Goal: Information Seeking & Learning: Find specific page/section

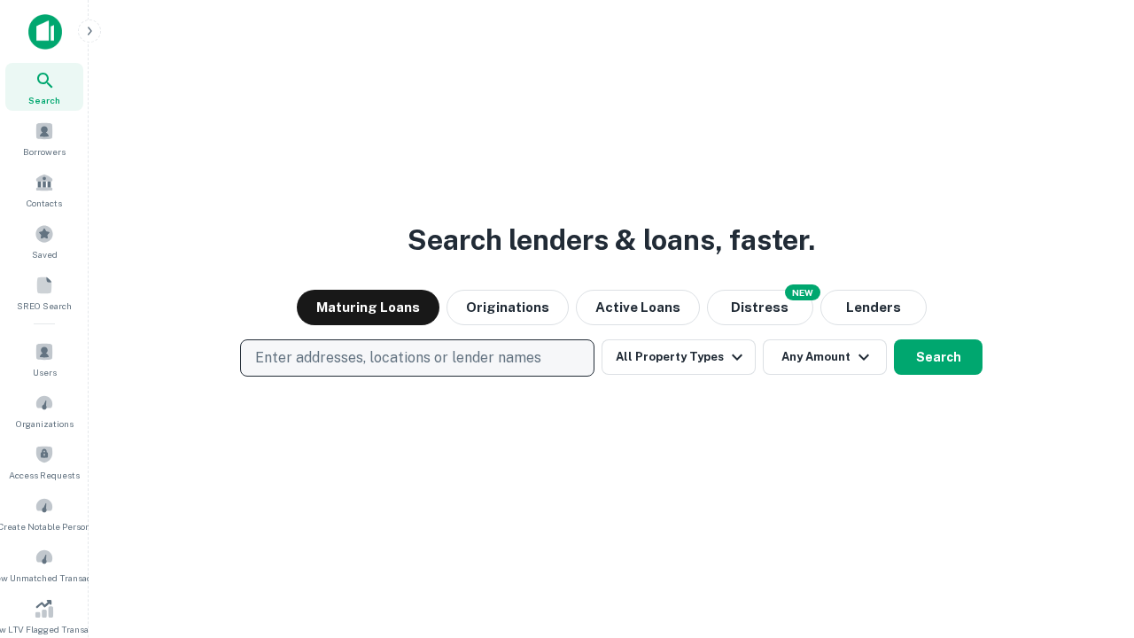
click at [416, 358] on p "Enter addresses, locations or lender names" at bounding box center [398, 357] width 286 height 21
type input "**********"
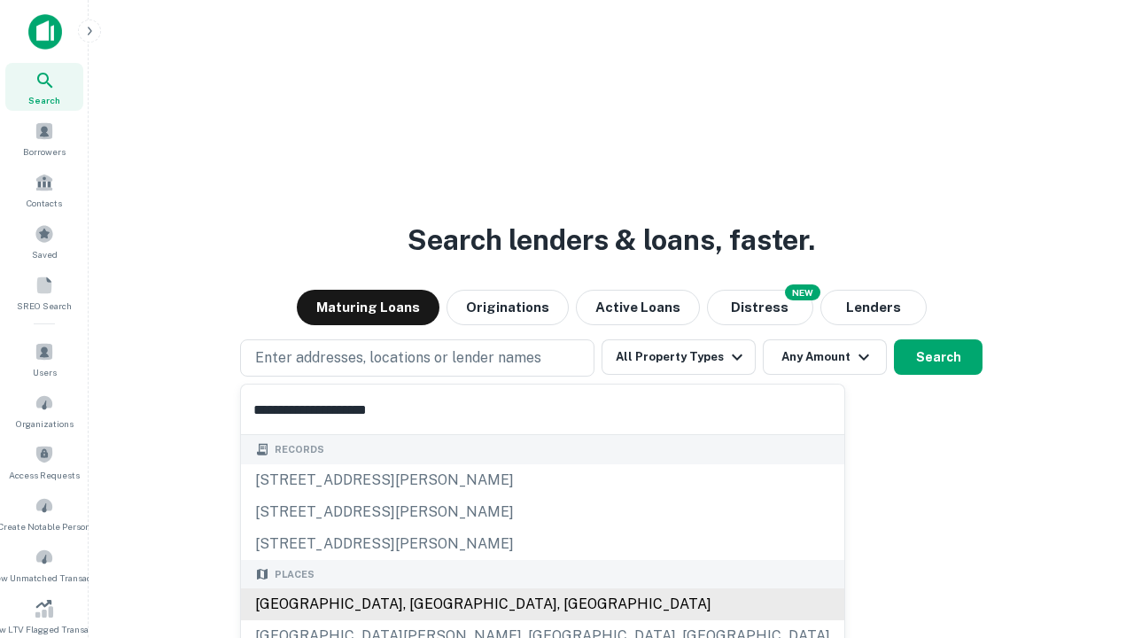
click at [423, 604] on div "[GEOGRAPHIC_DATA], [GEOGRAPHIC_DATA], [GEOGRAPHIC_DATA]" at bounding box center [542, 604] width 603 height 32
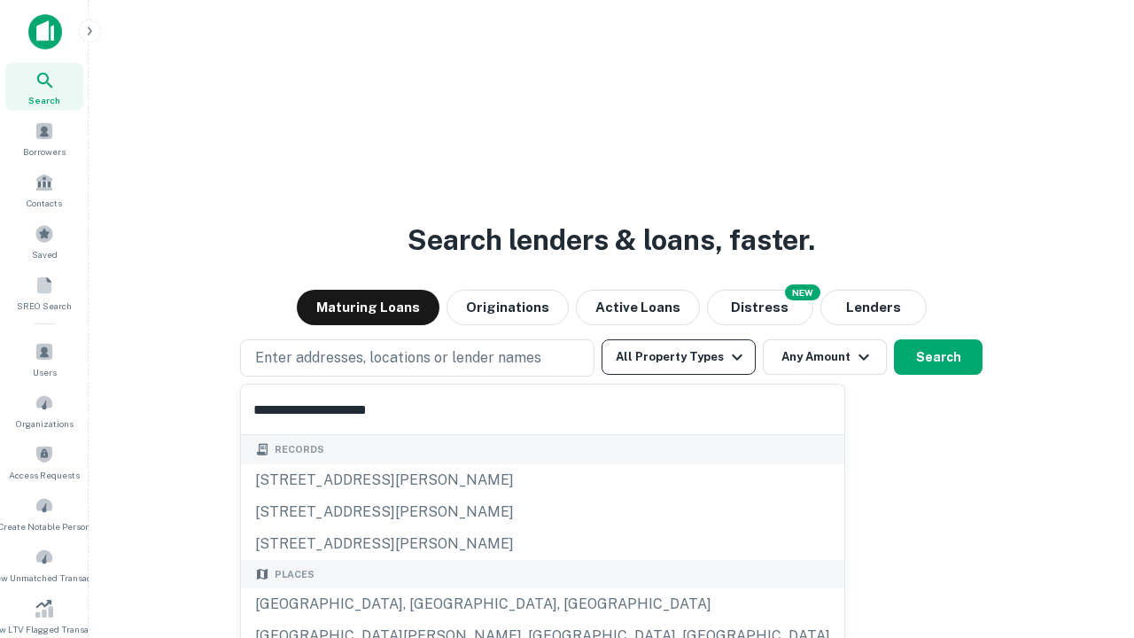
click at [679, 357] on button "All Property Types" at bounding box center [679, 356] width 154 height 35
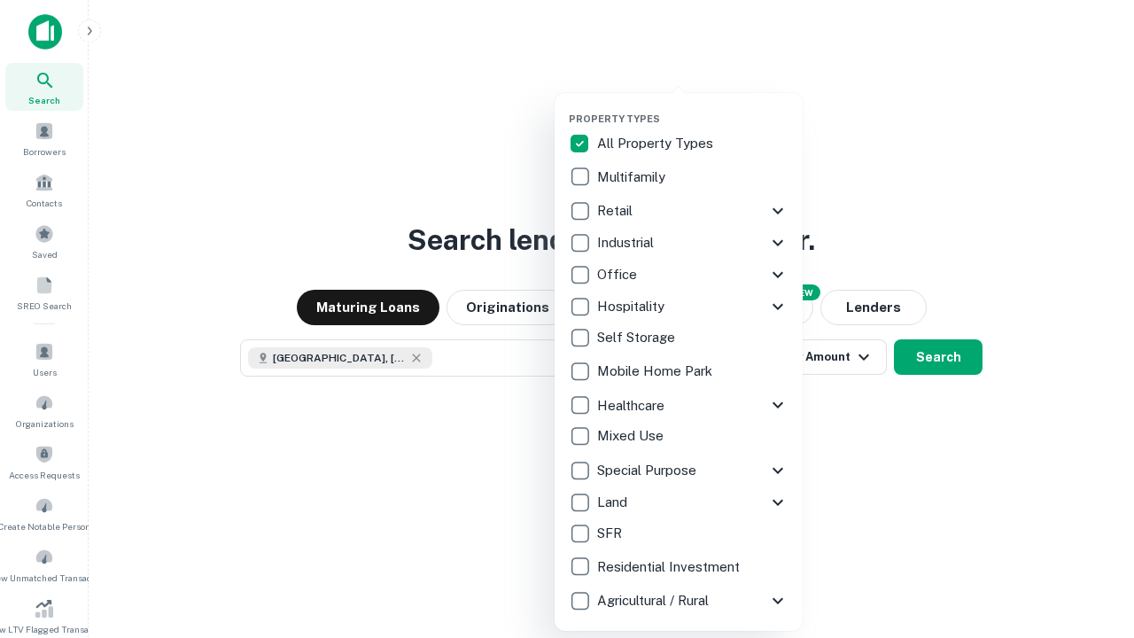
click at [693, 107] on button "button" at bounding box center [693, 107] width 248 height 1
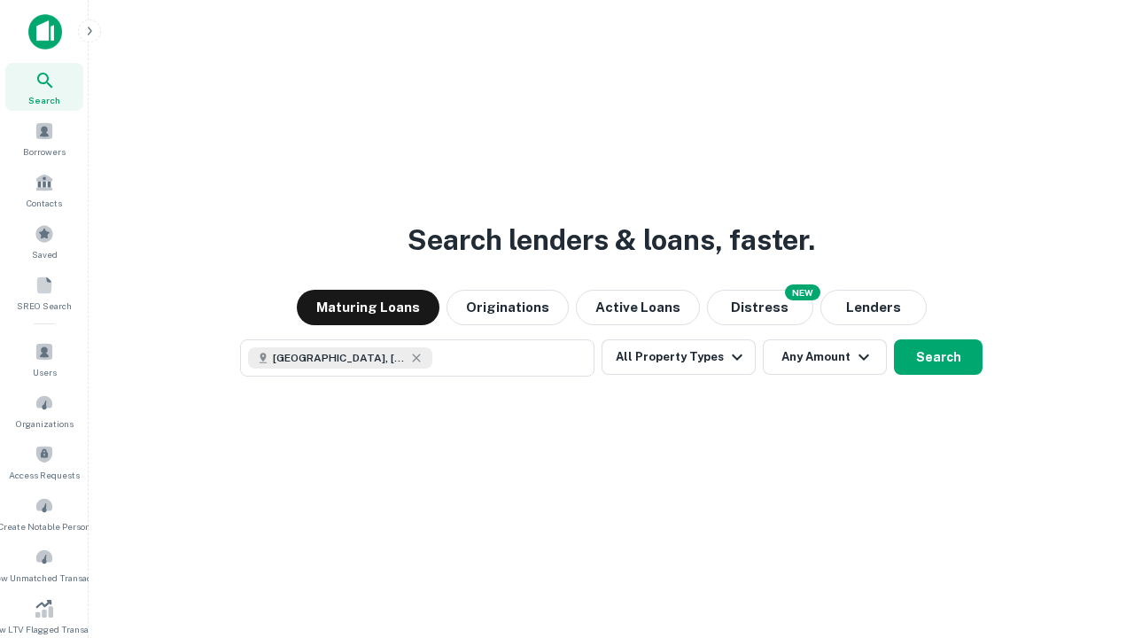
scroll to position [10, 213]
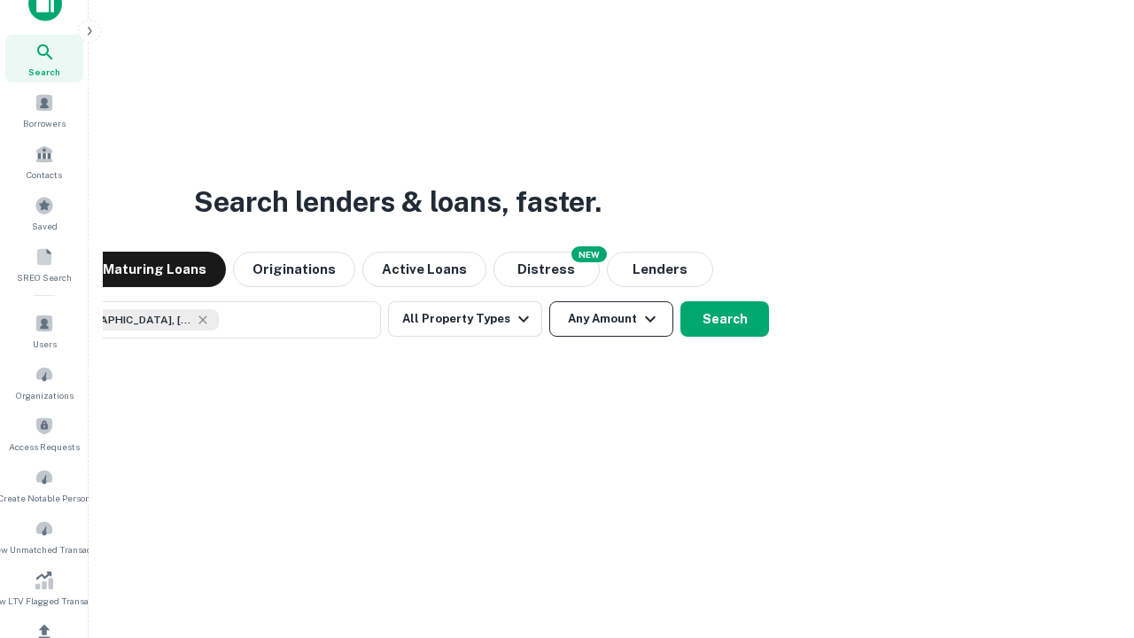
click at [549, 301] on button "Any Amount" at bounding box center [611, 318] width 124 height 35
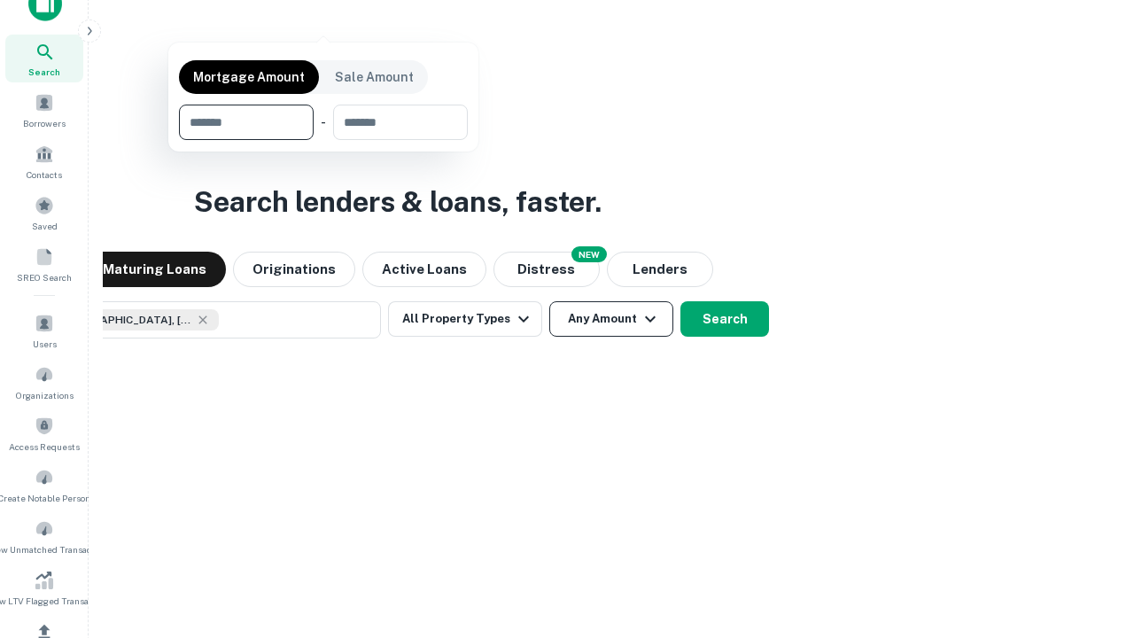
scroll to position [212, 0]
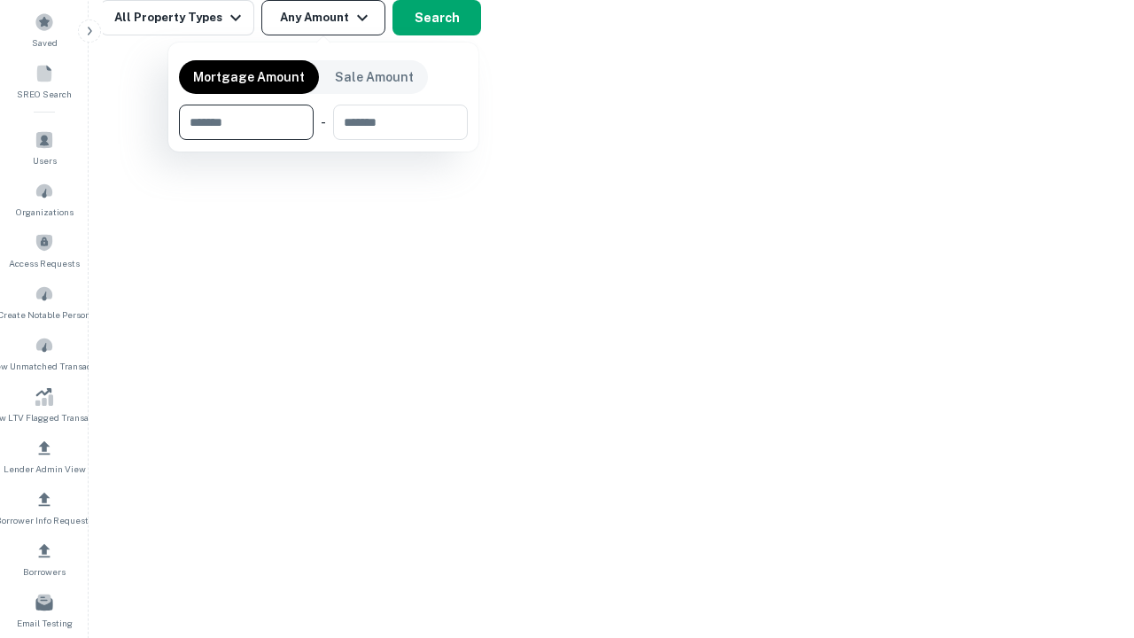
type input "*******"
click at [323, 140] on button "button" at bounding box center [323, 140] width 289 height 1
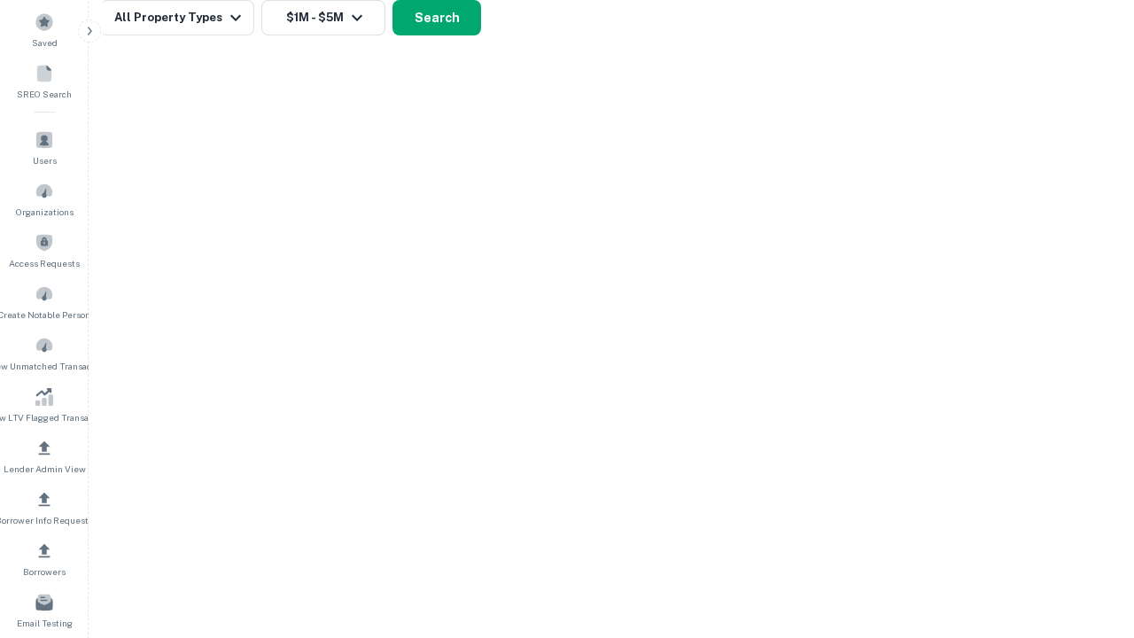
scroll to position [10, 327]
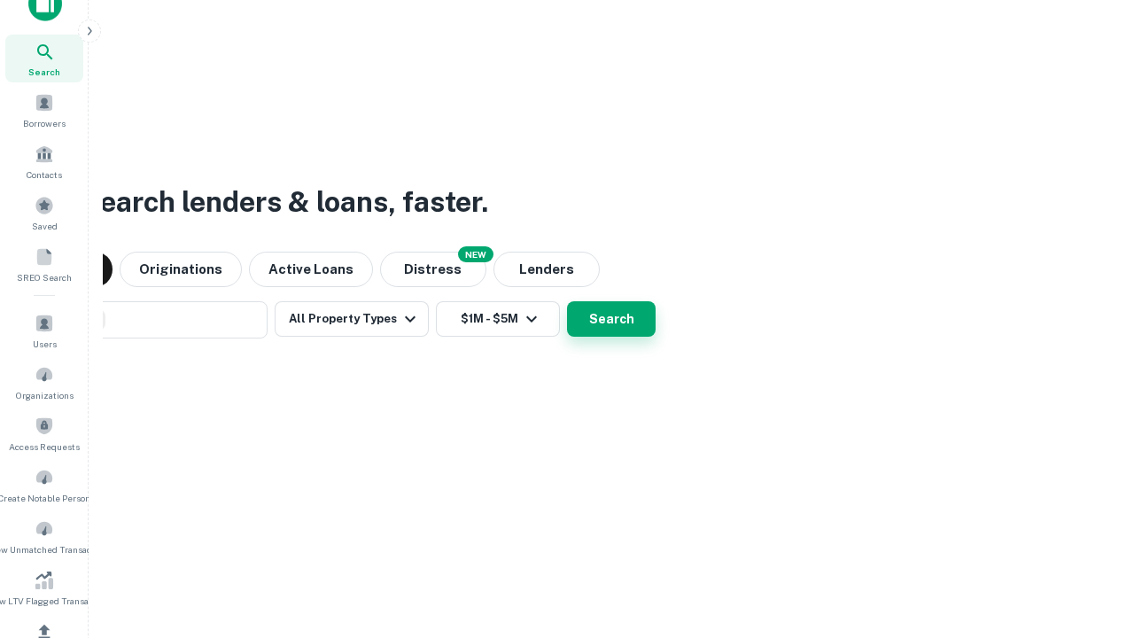
click at [567, 301] on button "Search" at bounding box center [611, 318] width 89 height 35
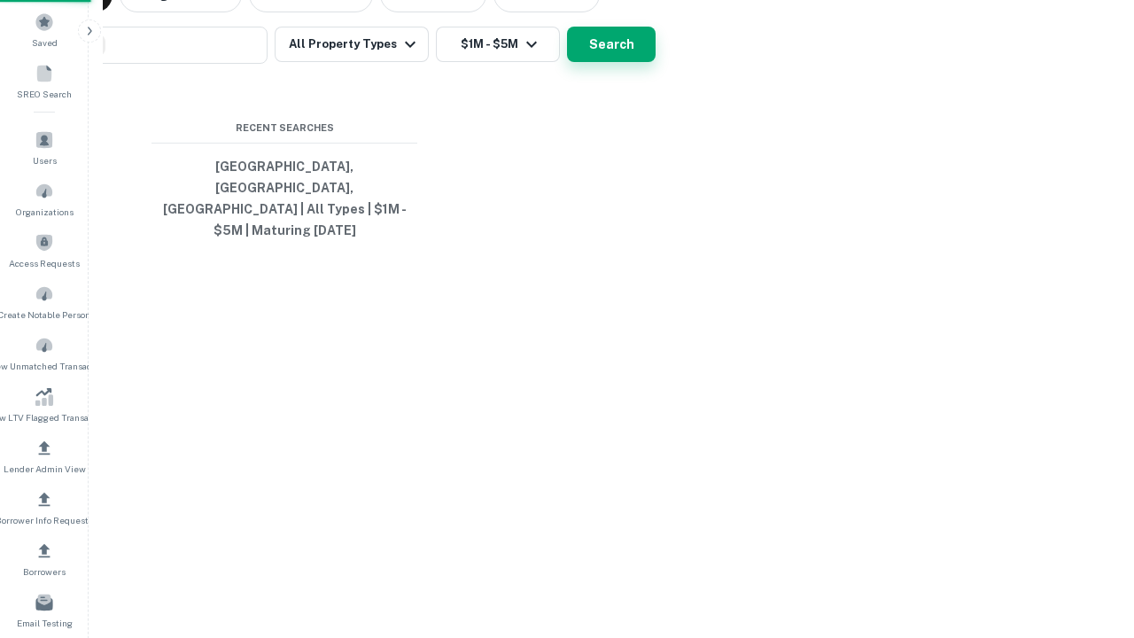
scroll to position [58, 501]
